Goal: Task Accomplishment & Management: Manage account settings

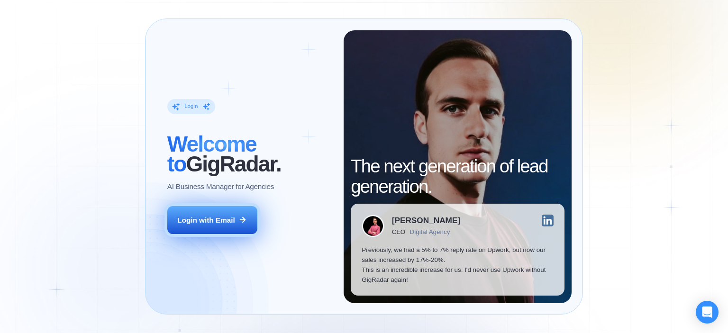
click at [201, 222] on div "Login with Email" at bounding box center [206, 220] width 58 height 10
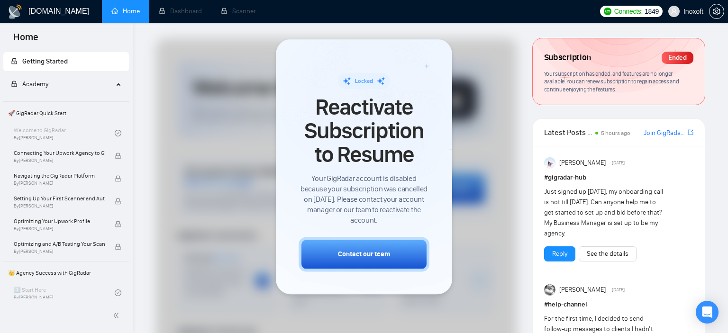
drag, startPoint x: 522, startPoint y: 111, endPoint x: 512, endPoint y: 109, distance: 10.1
click at [521, 112] on div at bounding box center [364, 166] width 728 height 333
click at [499, 67] on div at bounding box center [336, 292] width 361 height 509
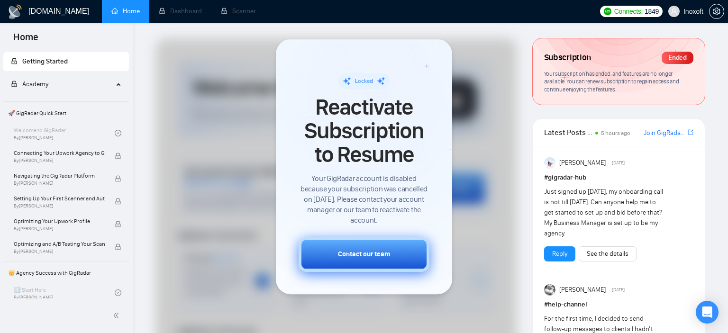
click at [381, 252] on div "Contact our team" at bounding box center [364, 254] width 52 height 10
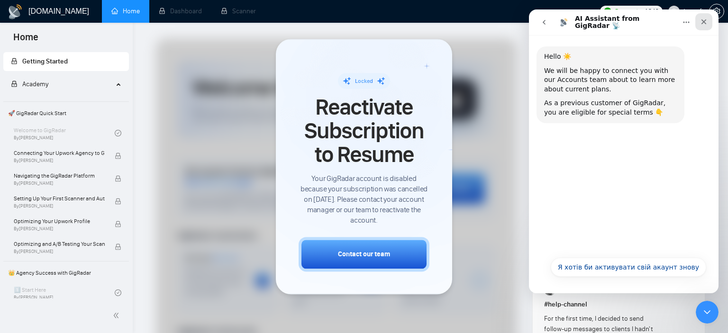
click at [704, 20] on icon "Закрити" at bounding box center [704, 22] width 8 height 8
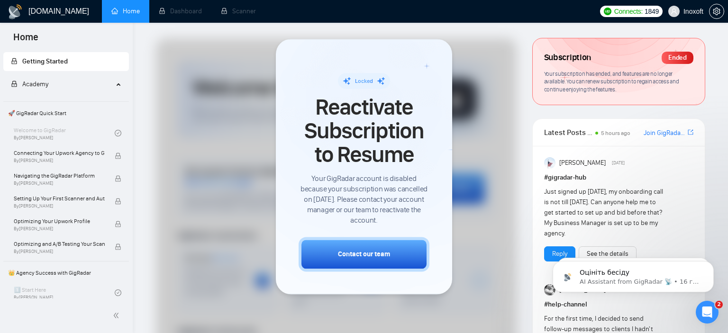
click at [534, 22] on ul "Home Dashboard Scanner" at bounding box center [347, 11] width 496 height 23
click at [690, 11] on span "Inoxoft" at bounding box center [693, 11] width 20 height 0
click at [712, 12] on span "setting" at bounding box center [717, 12] width 14 height 8
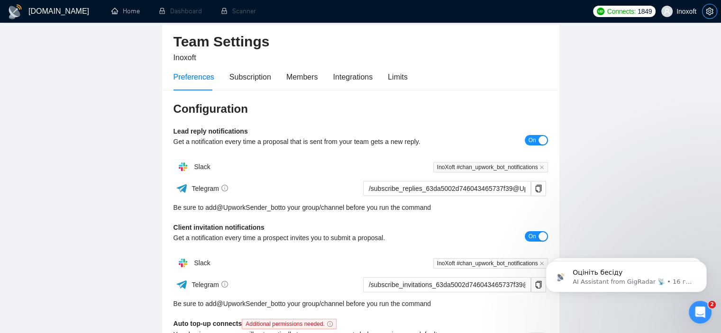
scroll to position [95, 0]
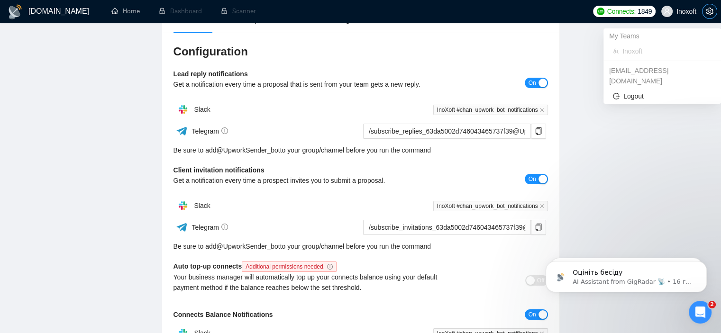
click at [709, 14] on icon "setting" at bounding box center [710, 12] width 8 height 8
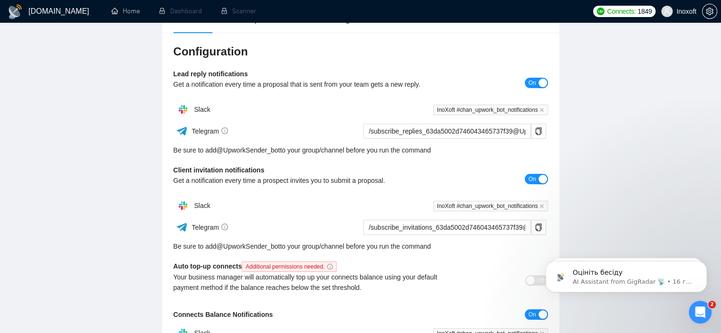
click at [632, 124] on main "Team Settings Inoxoft Preferences Subscription Members Integrations Limits Conf…" at bounding box center [360, 193] width 691 height 500
click at [628, 86] on main "Team Settings Inoxoft Preferences Subscription Members Integrations Limits Conf…" at bounding box center [360, 193] width 691 height 500
